Goal: Communication & Community: Answer question/provide support

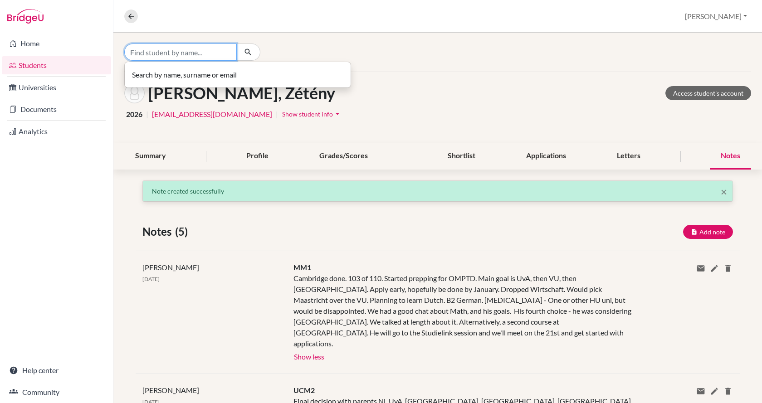
click at [191, 48] on input "Find student by name..." at bounding box center [180, 52] width 113 height 17
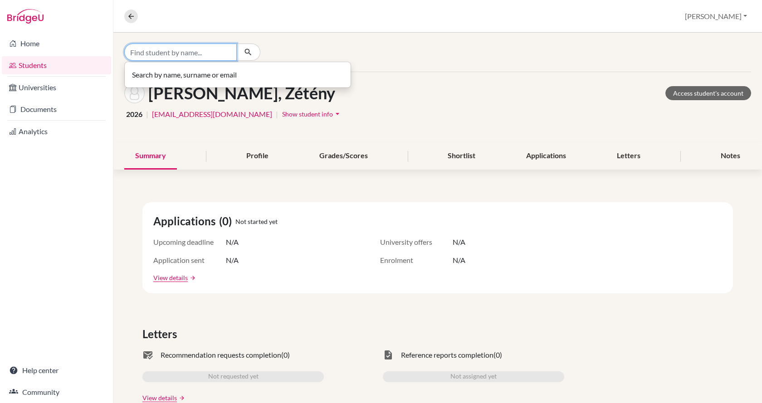
click at [157, 53] on input "Find student by name..." at bounding box center [180, 52] width 113 height 17
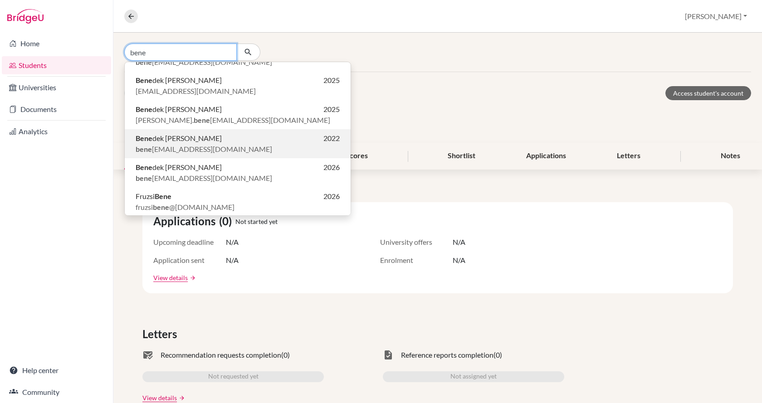
scroll to position [137, 0]
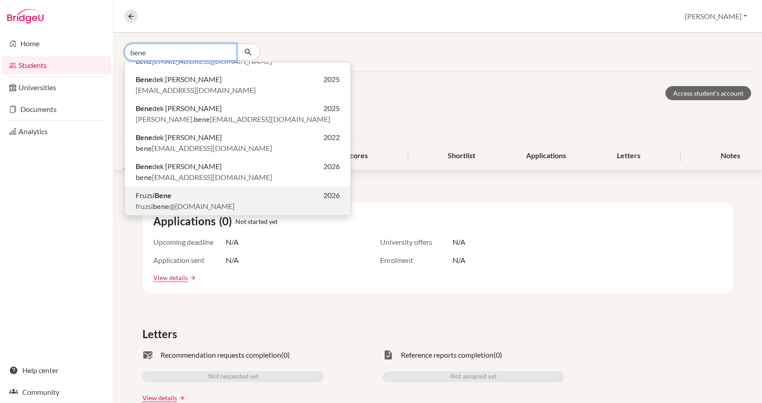
type input "bene"
click at [172, 206] on span "fruzsi bene @[DOMAIN_NAME]" at bounding box center [185, 206] width 99 height 11
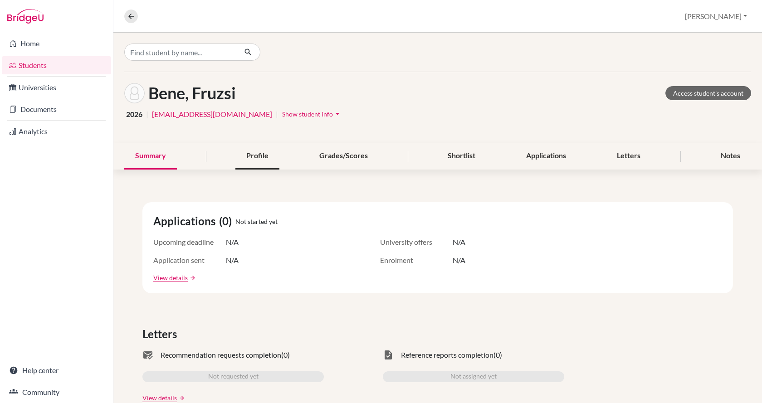
click at [251, 151] on div "Profile" at bounding box center [258, 156] width 44 height 27
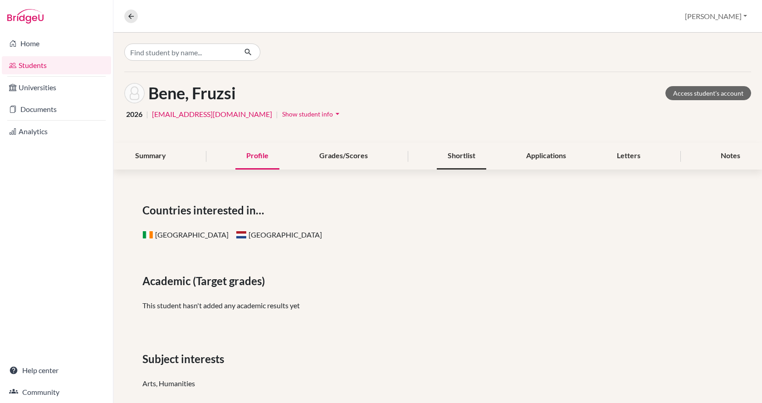
click at [466, 159] on div "Shortlist" at bounding box center [461, 156] width 49 height 27
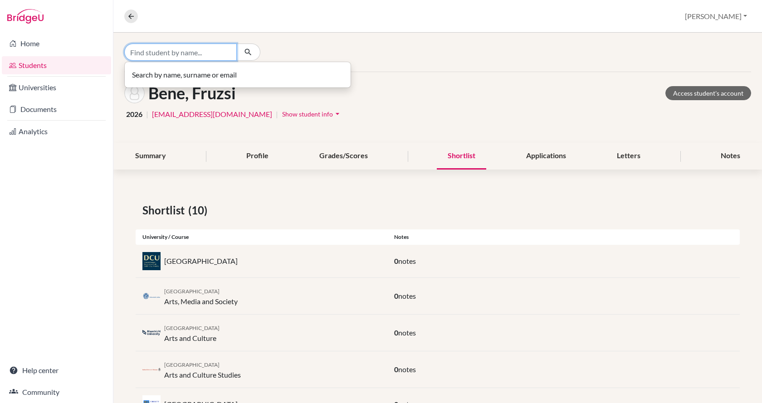
click at [191, 51] on input "Find student by name..." at bounding box center [180, 52] width 113 height 17
type input "peterffy"
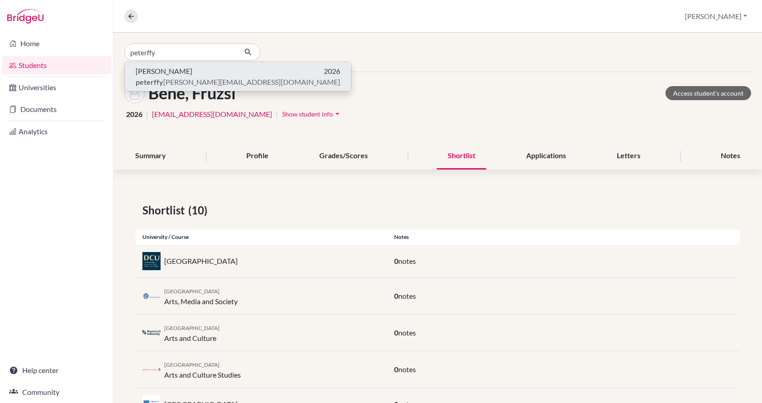
click button "[PERSON_NAME] 2026 peterffy [EMAIL_ADDRESS][DOMAIN_NAME]" at bounding box center [238, 76] width 226 height 29
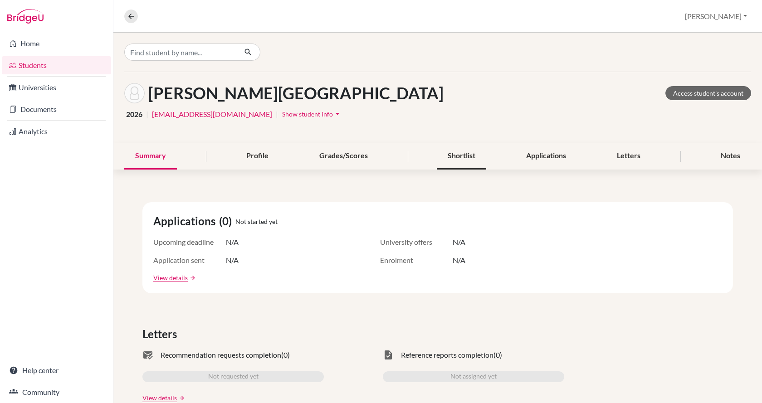
click at [448, 157] on div "Shortlist" at bounding box center [461, 156] width 49 height 27
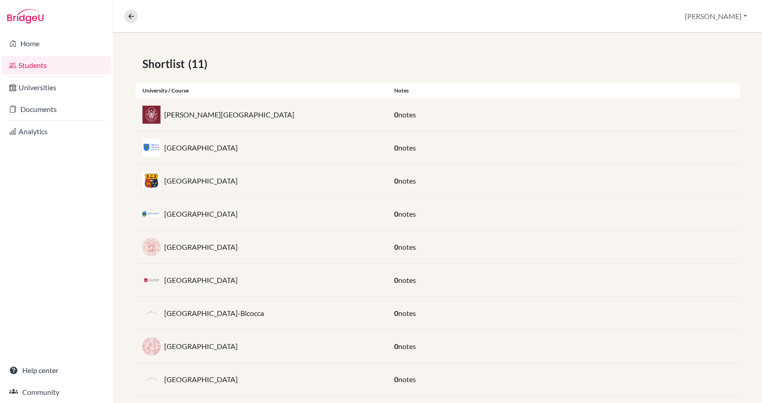
scroll to position [92, 0]
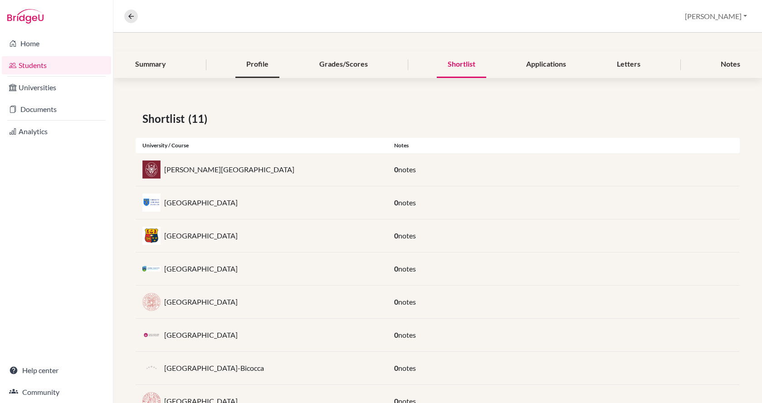
click at [243, 65] on div "Profile" at bounding box center [258, 64] width 44 height 27
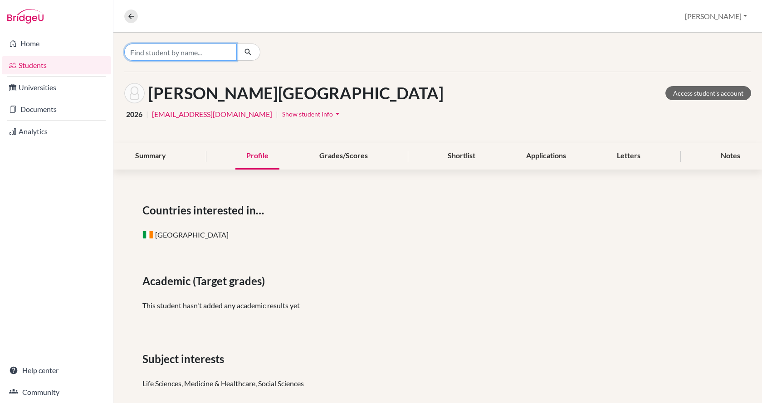
click at [170, 52] on input "Find student by name..." at bounding box center [180, 52] width 113 height 17
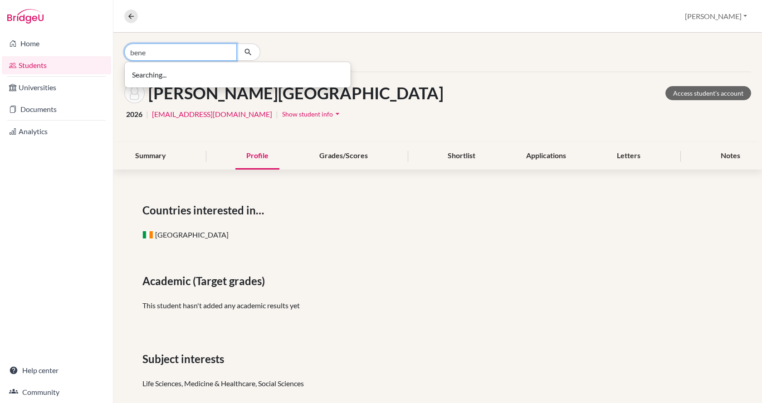
type input "bene"
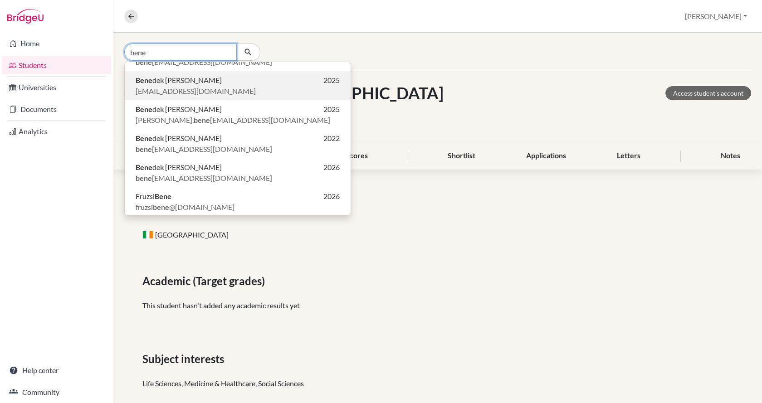
scroll to position [137, 0]
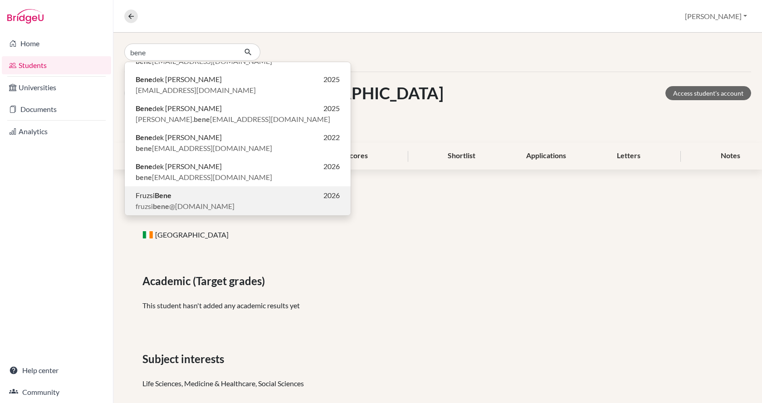
click at [171, 202] on span "fruzsi bene @[DOMAIN_NAME]" at bounding box center [185, 206] width 99 height 11
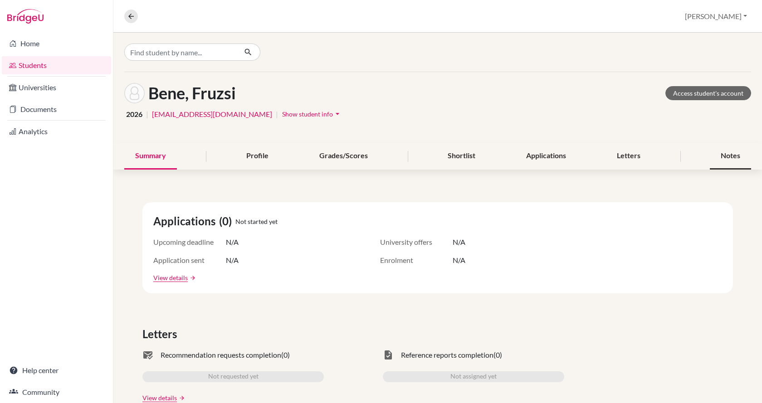
click at [723, 155] on div "Notes" at bounding box center [730, 156] width 41 height 27
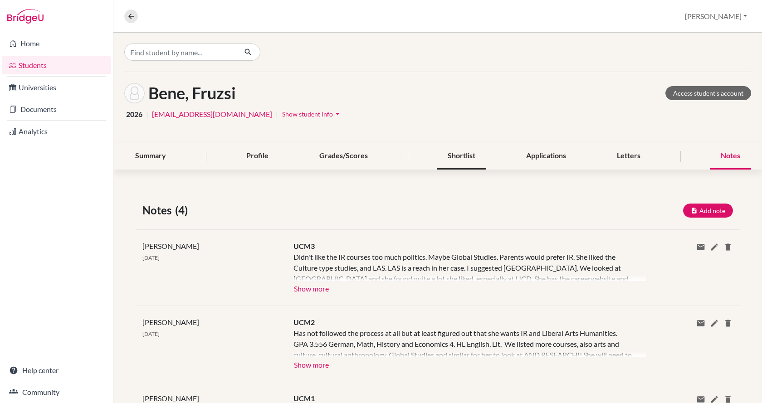
click at [461, 157] on div "Shortlist" at bounding box center [461, 156] width 49 height 27
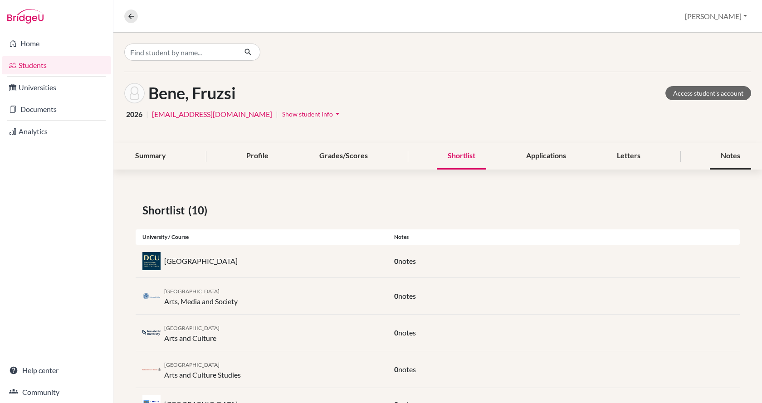
click at [732, 157] on div "Notes" at bounding box center [730, 156] width 41 height 27
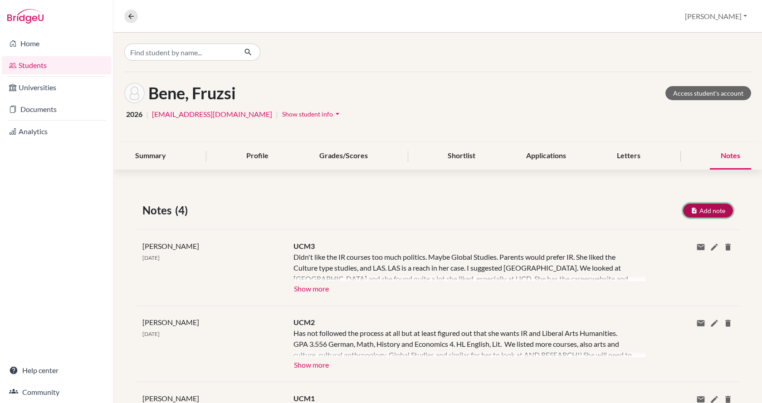
click at [708, 210] on button "Add note" at bounding box center [708, 211] width 50 height 14
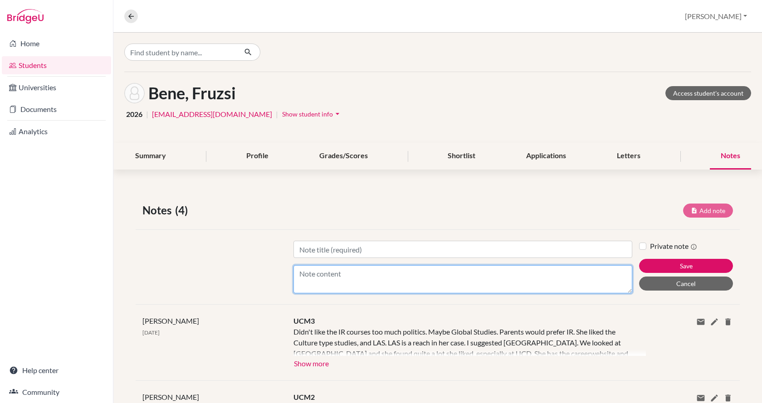
click at [344, 275] on textarea "Content" at bounding box center [463, 279] width 339 height 28
click at [340, 276] on textarea "Content" at bounding box center [463, 279] width 339 height 28
click at [578, 275] on textarea "Favourite is Radboud Arts and Culture, Trinity is out because of the high requi…" at bounding box center [463, 279] width 339 height 28
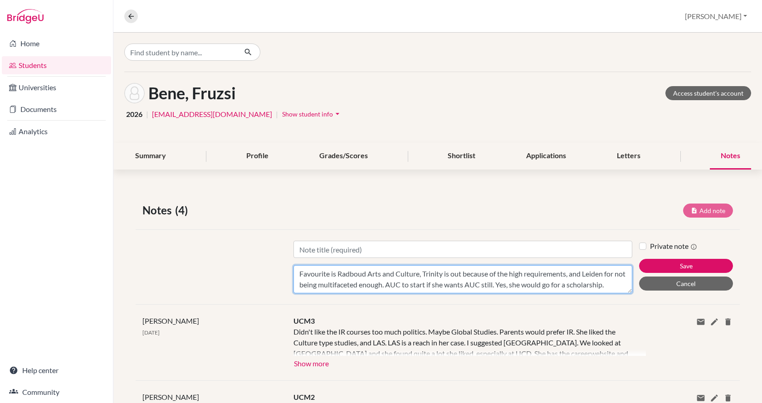
type textarea "Favourite is Radboud Arts and Culture, Trinity is out because of the high requi…"
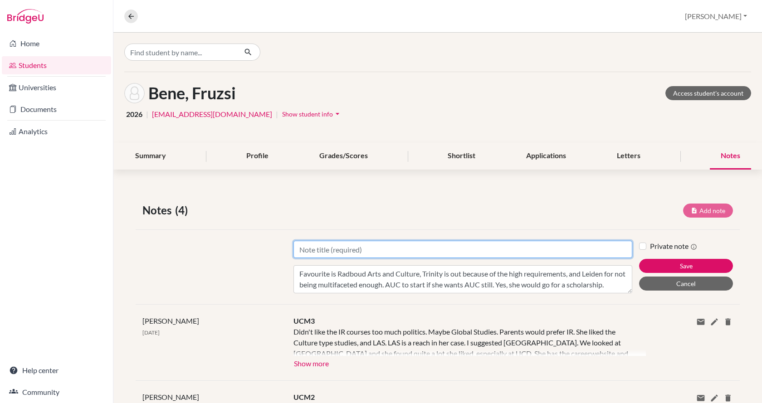
click at [461, 249] on input "Title" at bounding box center [463, 249] width 339 height 17
type input "MM1"
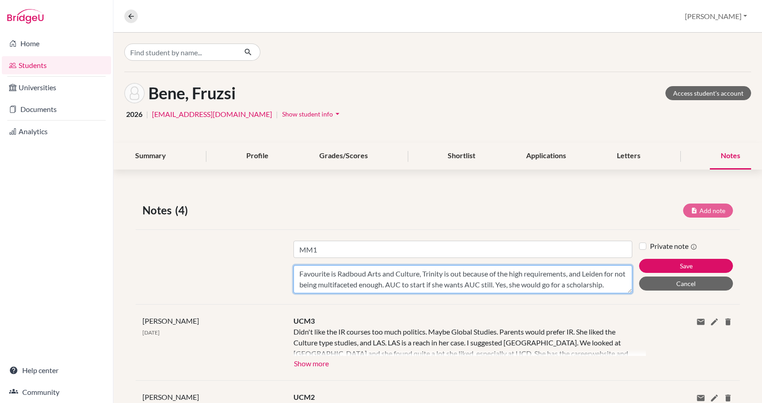
click at [618, 285] on textarea "Favourite is Radboud Arts and Culture, Trinity is out because of the high requi…" at bounding box center [463, 279] width 339 height 28
type textarea "Favourite is Radboud Arts and Culture, Trinity is out because of the high requi…"
